Goal: Transaction & Acquisition: Obtain resource

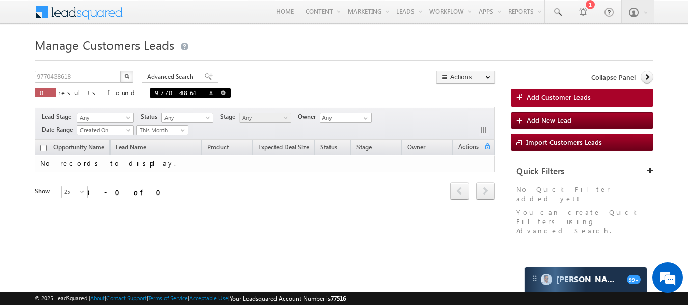
click at [220, 92] on span at bounding box center [222, 92] width 5 height 5
type input "Search Customers Leads"
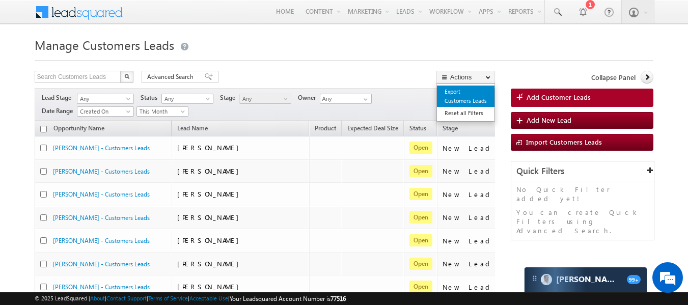
click at [454, 89] on link "Export Customers Leads" at bounding box center [466, 96] width 58 height 21
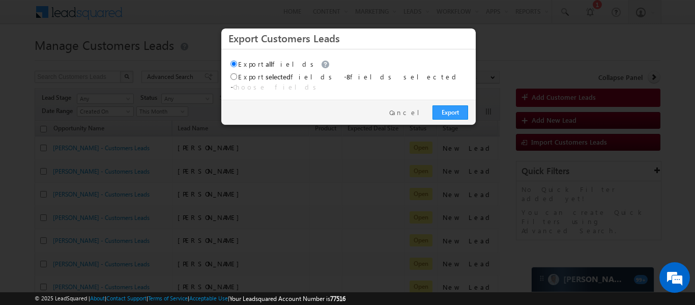
click at [448, 100] on div "Export Cancel" at bounding box center [348, 112] width 255 height 25
click at [451, 107] on link "Export" at bounding box center [451, 112] width 36 height 14
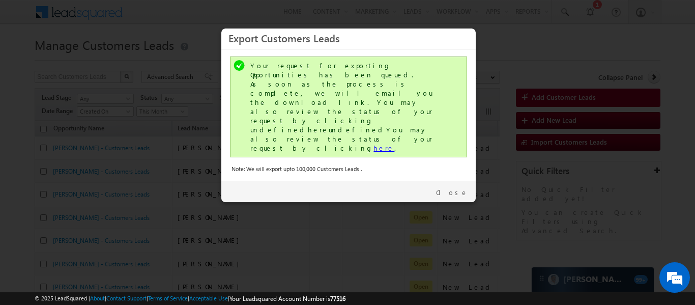
click at [374, 144] on link "here" at bounding box center [384, 148] width 21 height 9
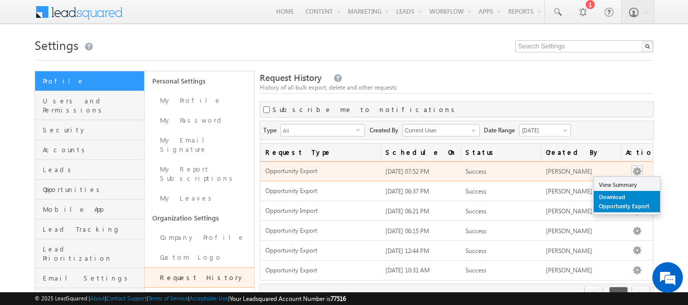
click at [618, 203] on link "Download Opportunity Export" at bounding box center [627, 201] width 66 height 21
